Goal: Information Seeking & Learning: Learn about a topic

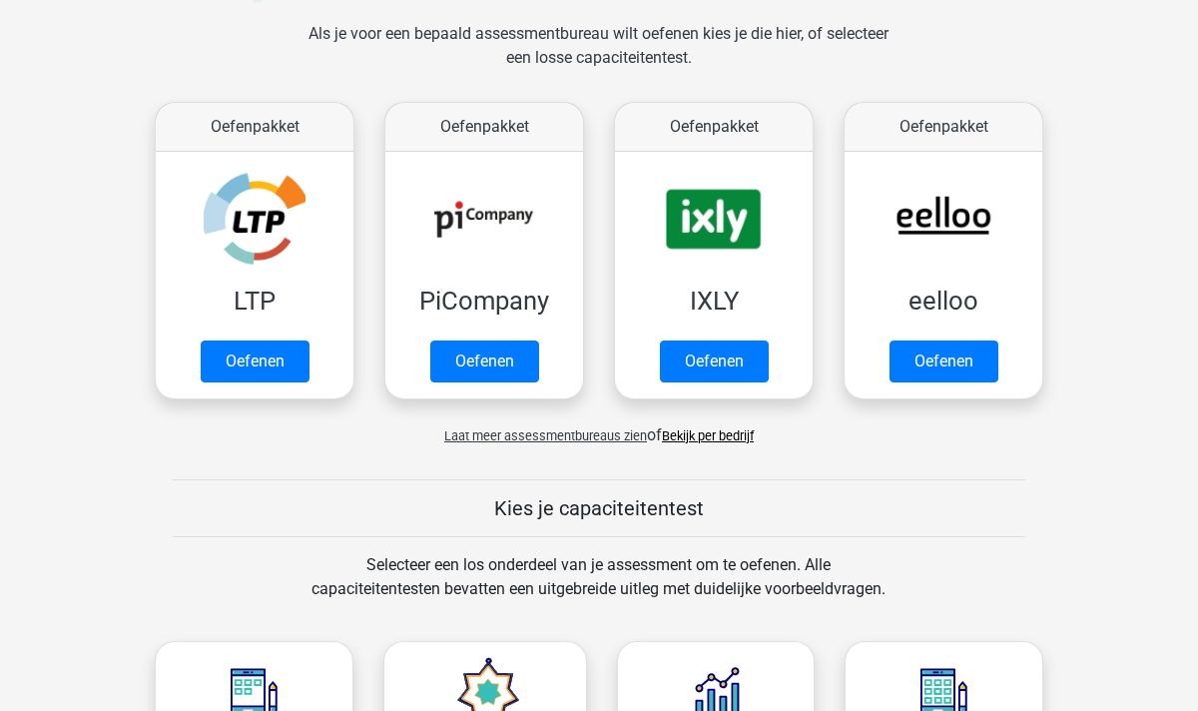
scroll to position [299, 0]
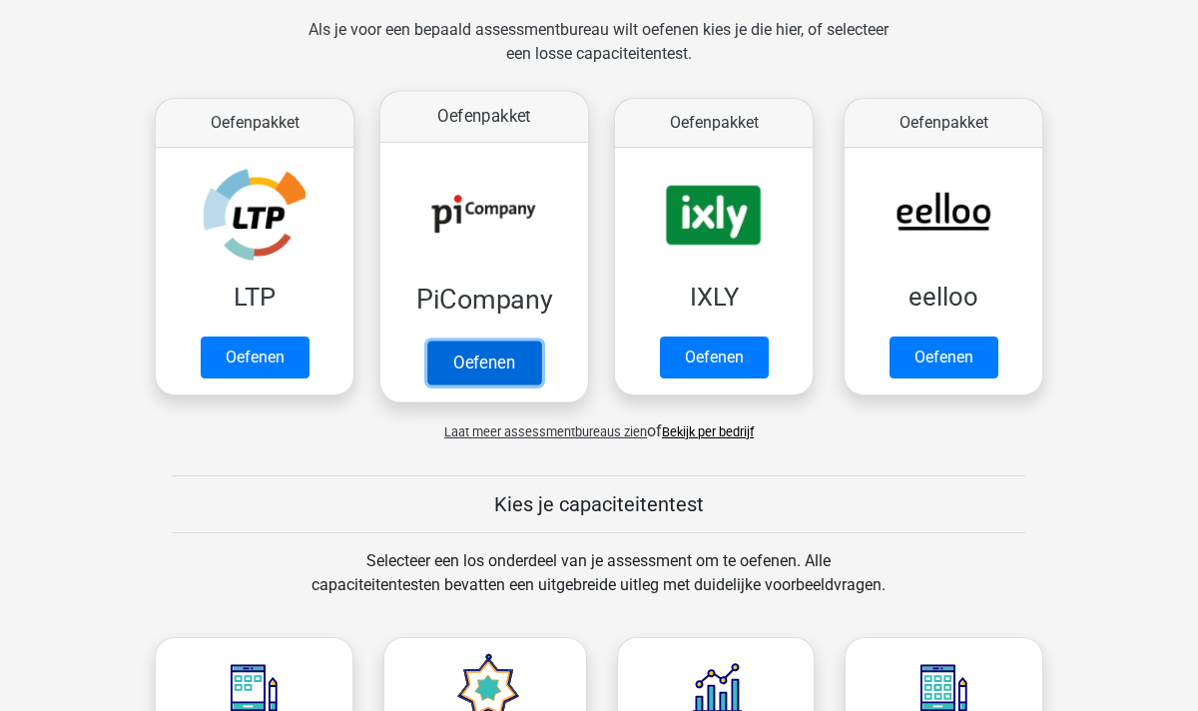
click at [525, 358] on link "Oefenen" at bounding box center [484, 362] width 114 height 44
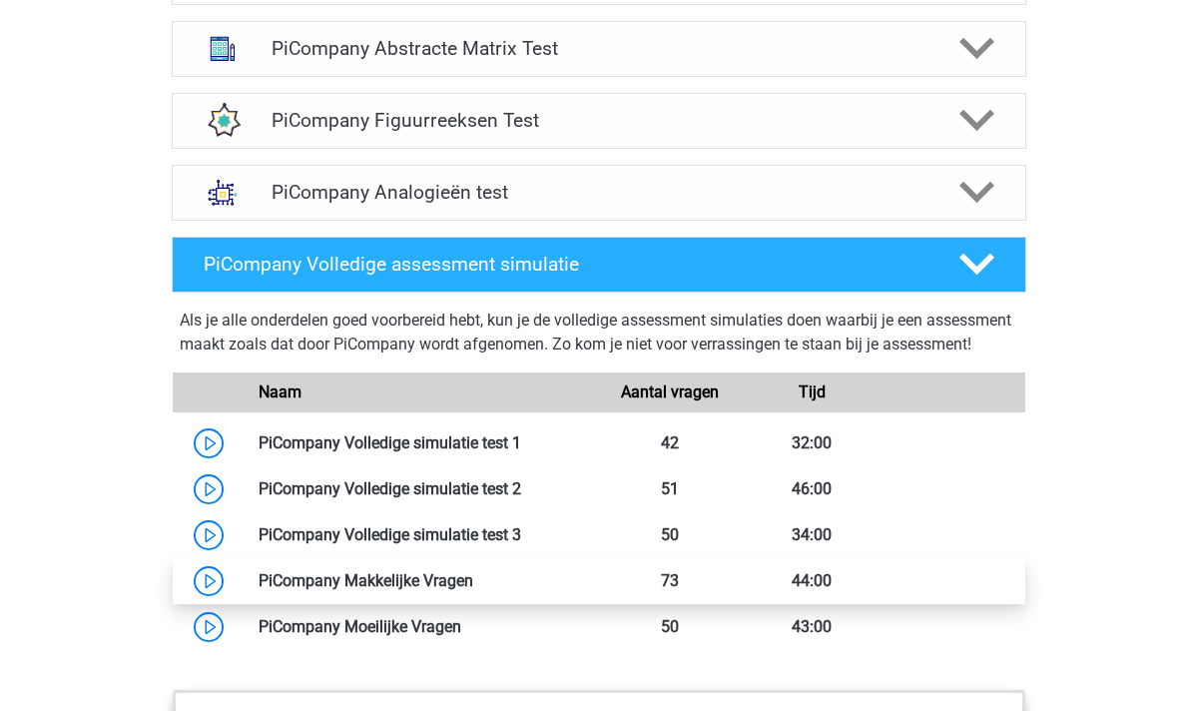
scroll to position [1112, 0]
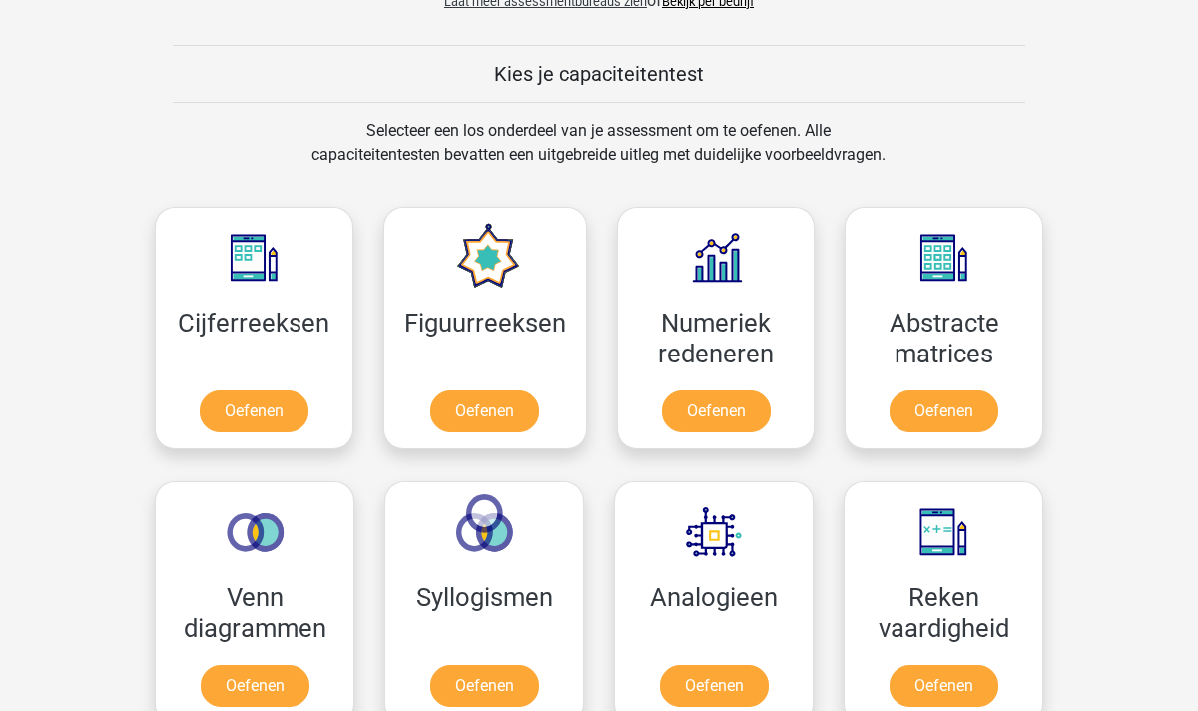
scroll to position [794, 0]
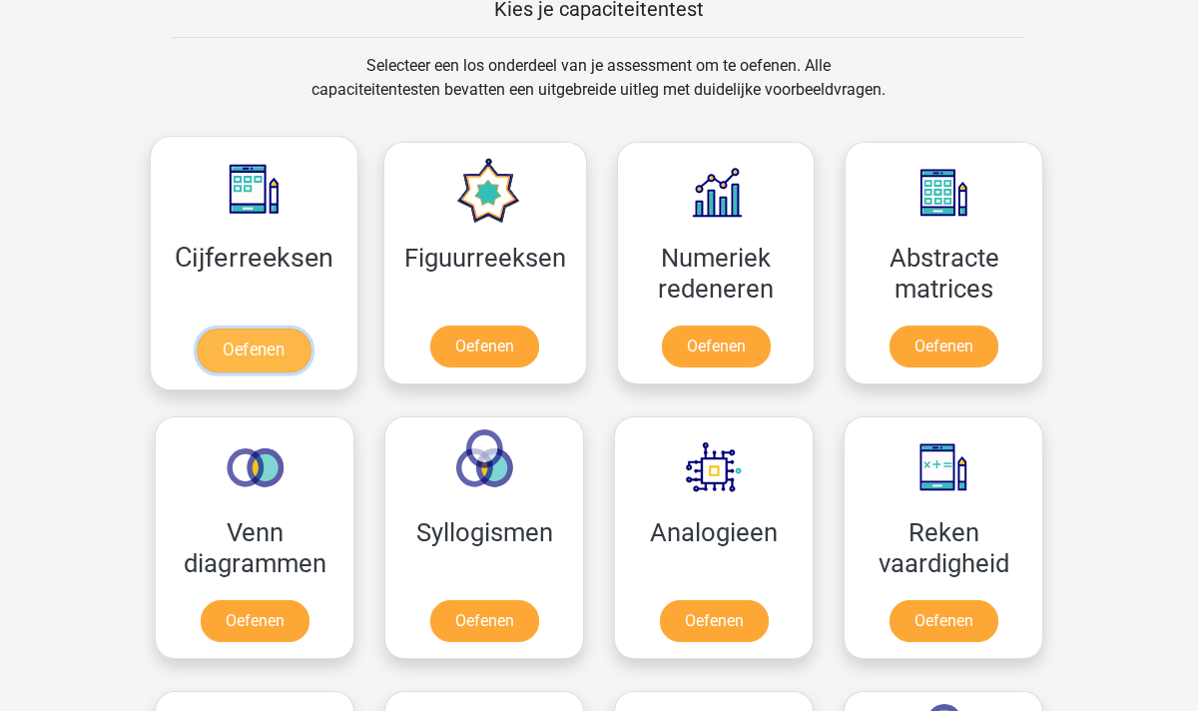
click at [266, 361] on link "Oefenen" at bounding box center [254, 350] width 114 height 44
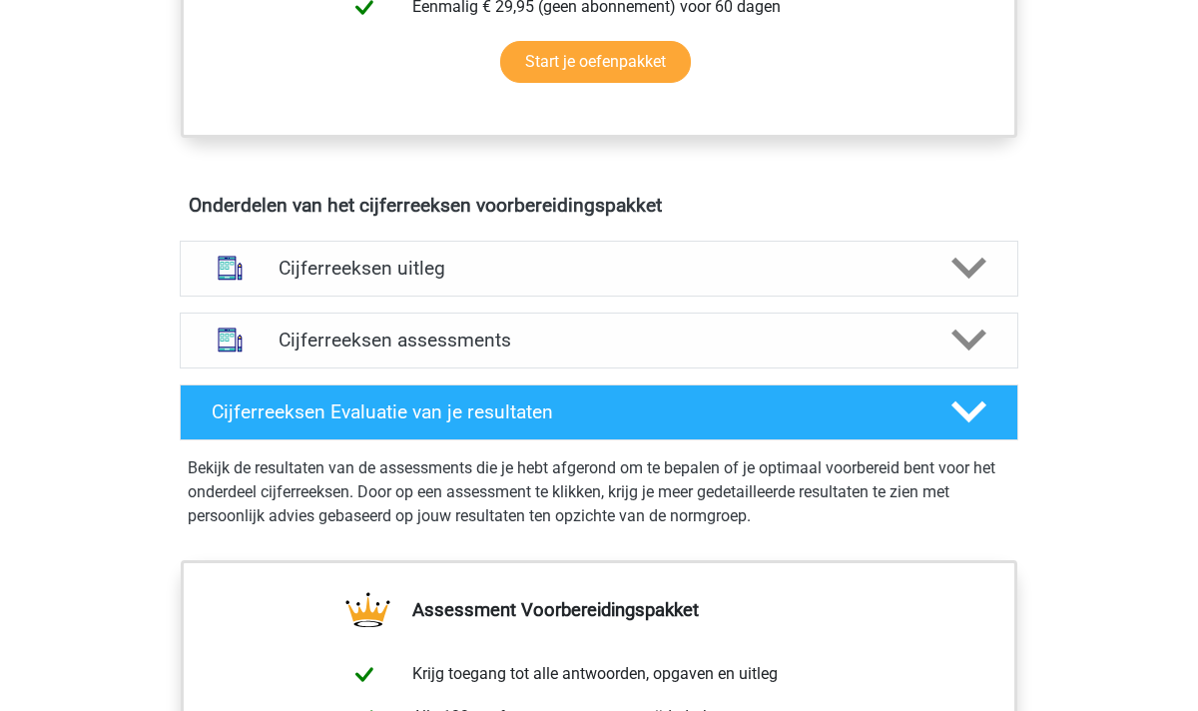
scroll to position [774, 0]
